Goal: Task Accomplishment & Management: Manage account settings

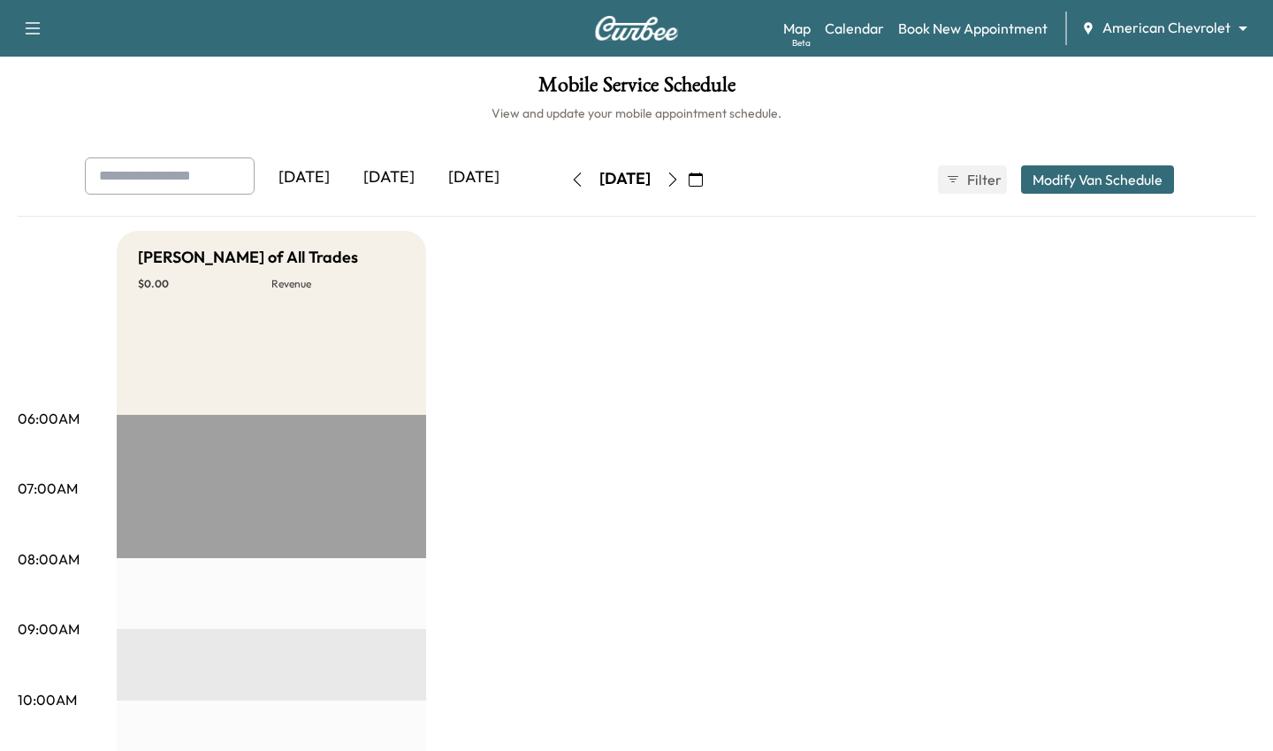
click at [1118, 28] on body "Support Log Out Map Beta Calendar Book New Appointment American Chevrolet *****…" at bounding box center [636, 375] width 1273 height 751
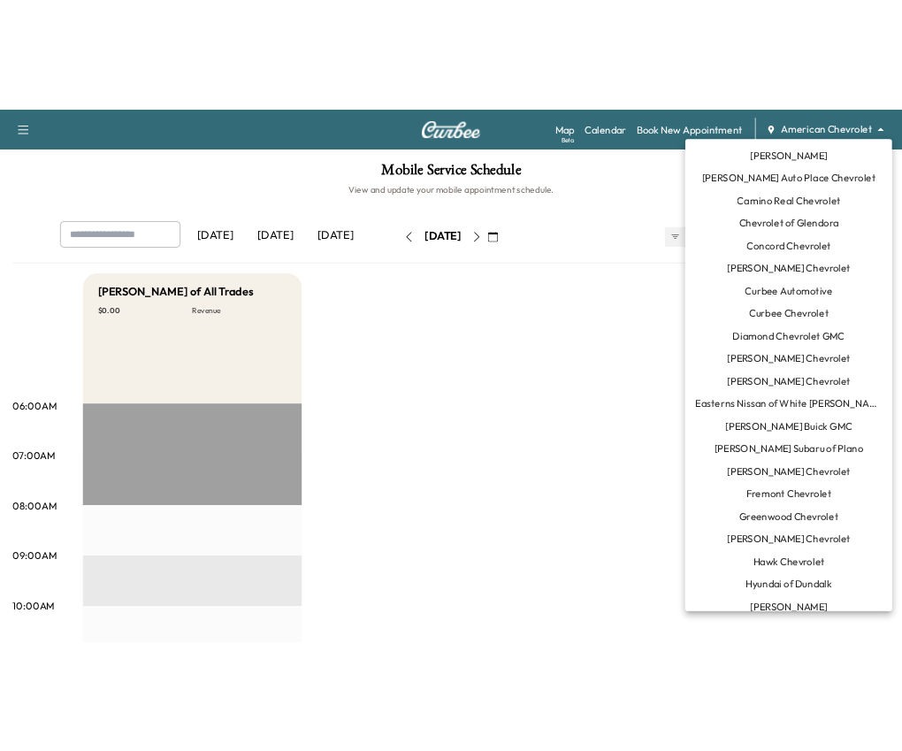
scroll to position [145, 0]
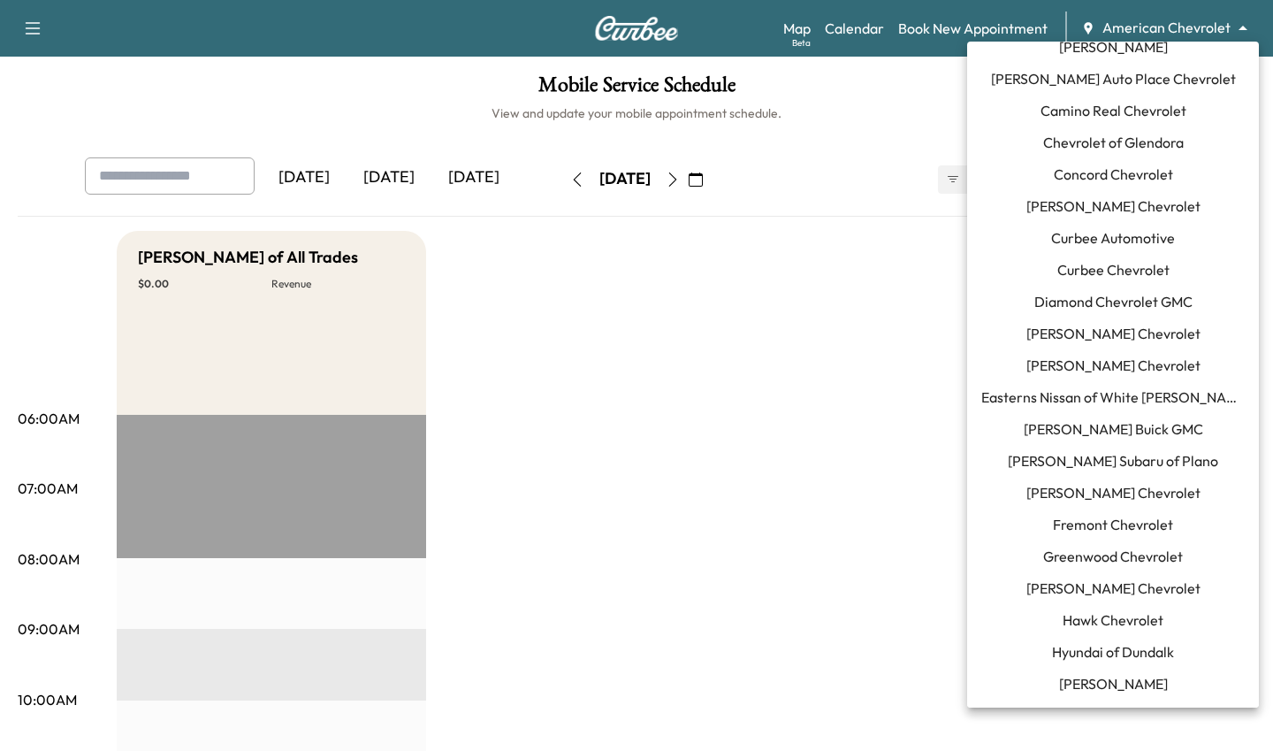
click at [1123, 429] on span "[PERSON_NAME] Buick GMC" at bounding box center [1113, 428] width 179 height 21
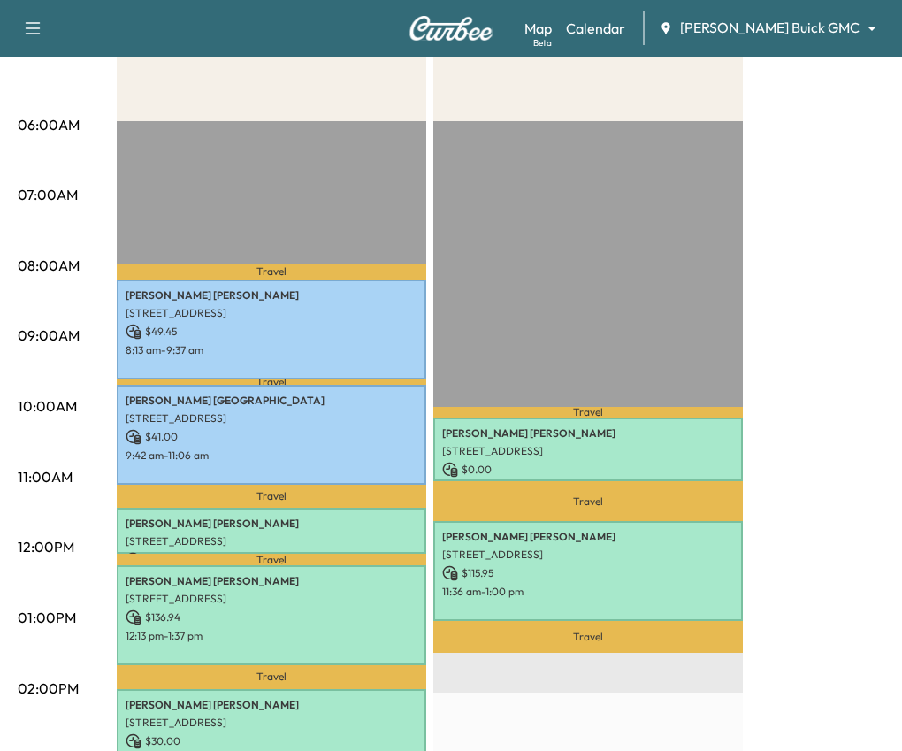
scroll to position [454, 0]
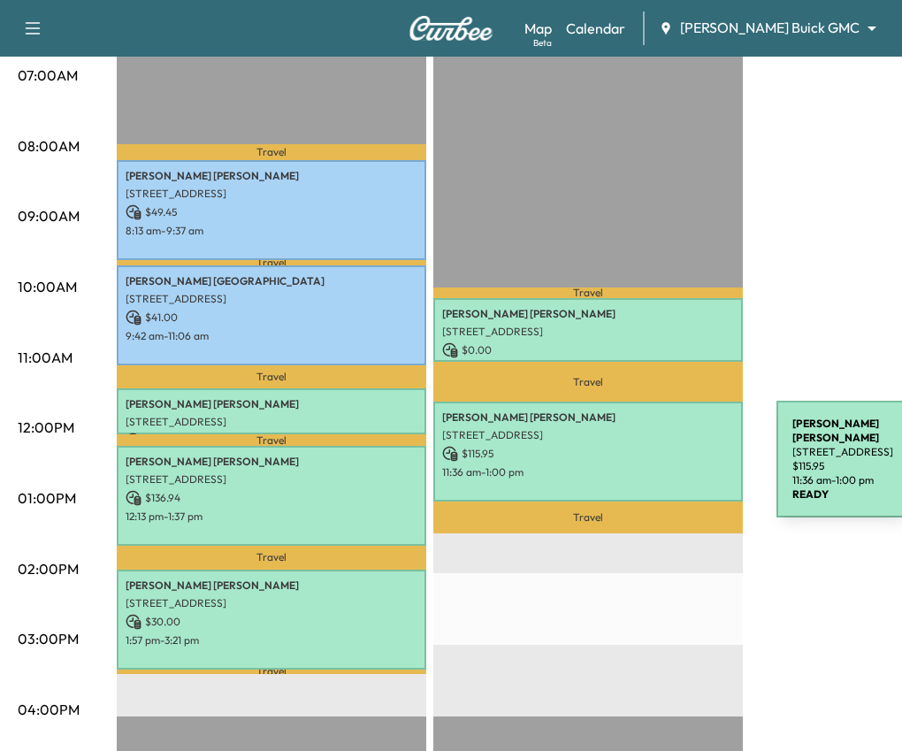
click at [644, 462] on div "[PERSON_NAME] [STREET_ADDRESS] $ 115.95 11:36 am - 1:00 pm" at bounding box center [587, 451] width 309 height 100
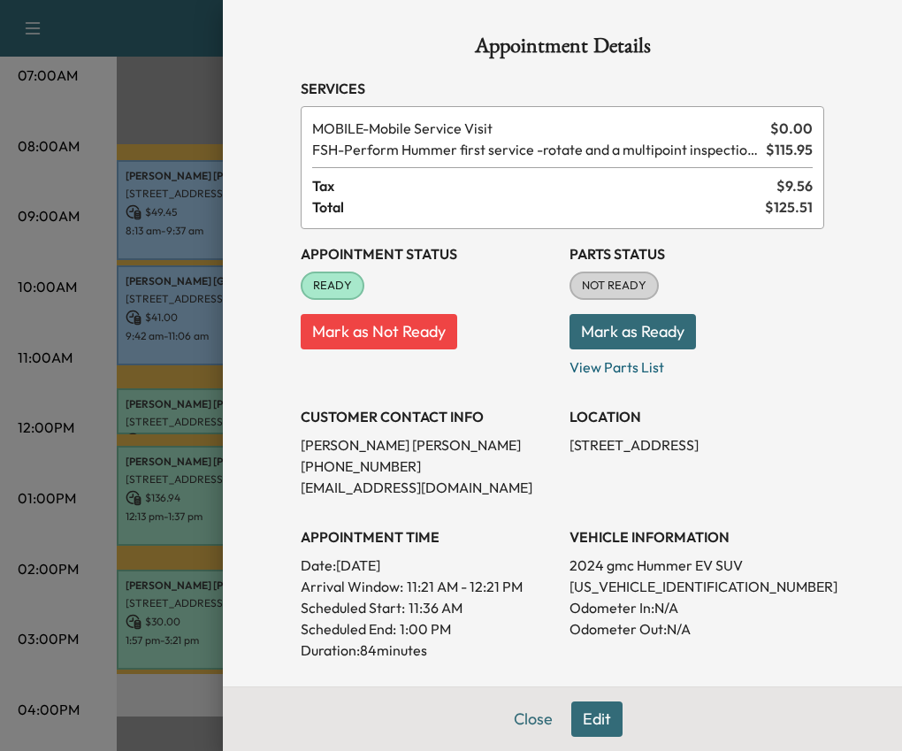
click at [198, 485] on div at bounding box center [451, 375] width 902 height 751
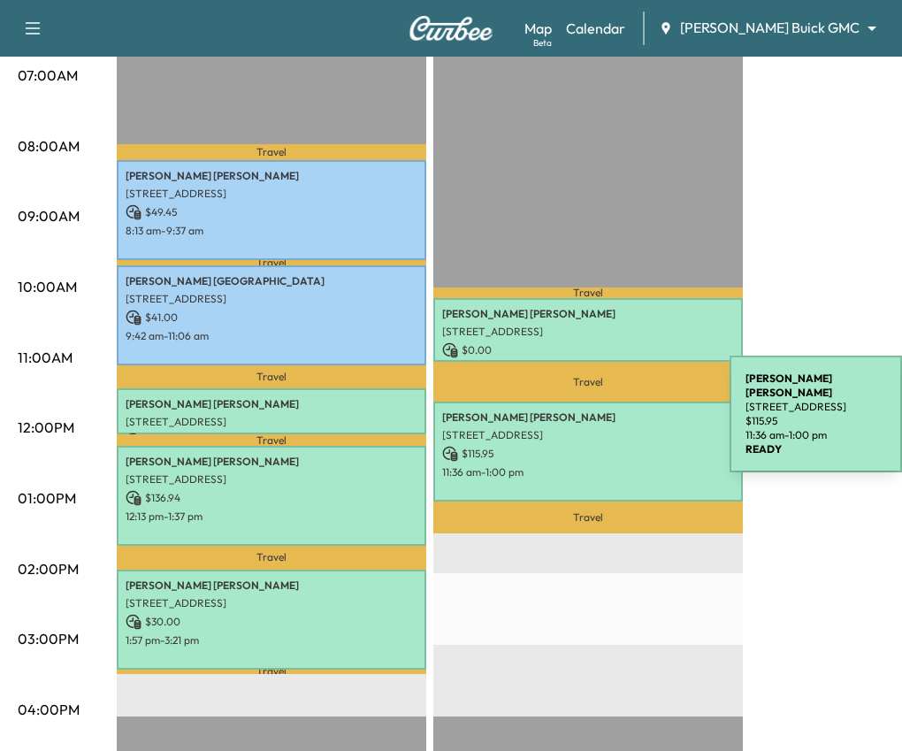
click at [597, 417] on p "[PERSON_NAME]" at bounding box center [588, 417] width 292 height 14
